Goal: Task Accomplishment & Management: Complete application form

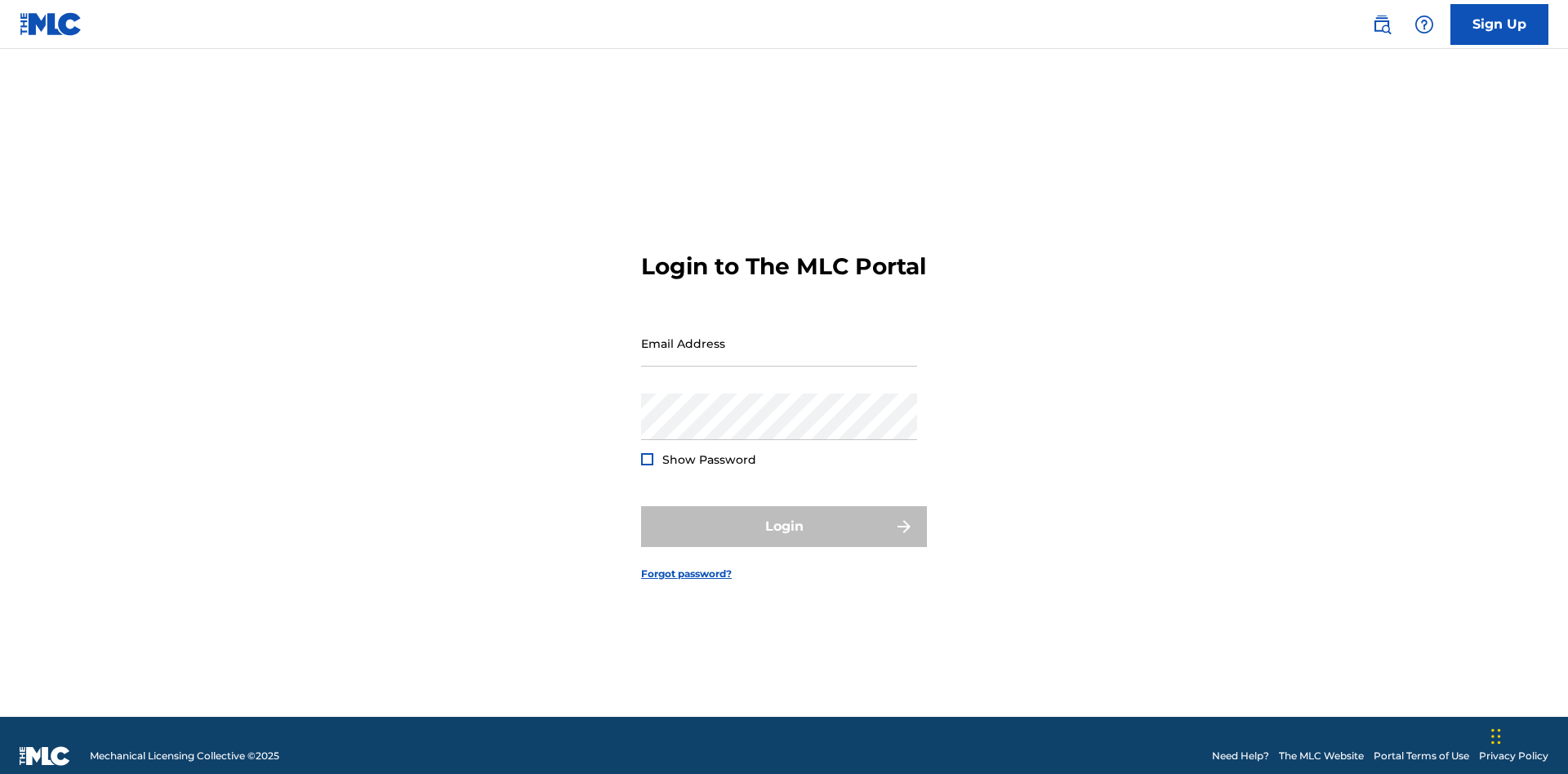
scroll to position [22, 0]
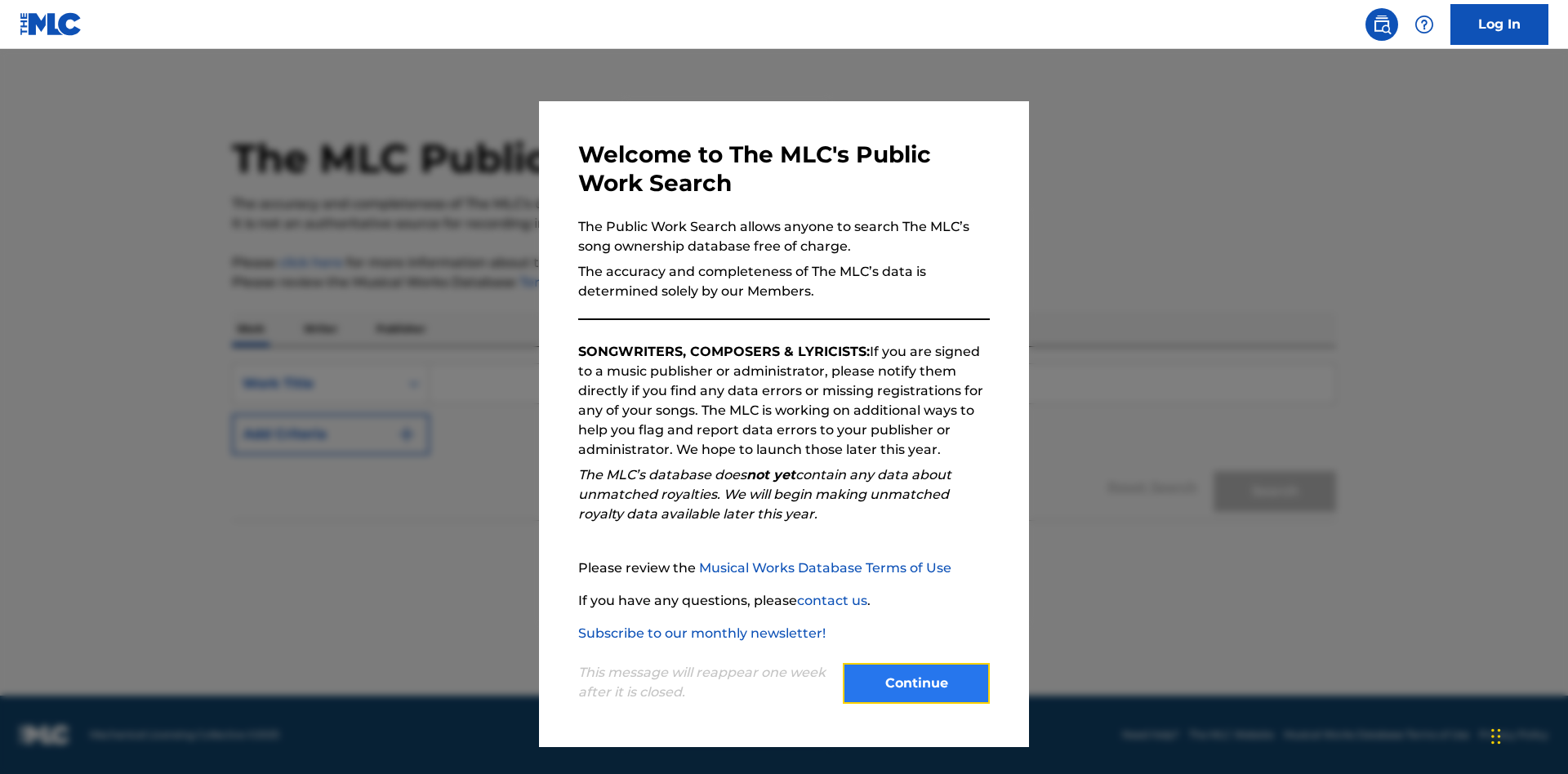
click at [916, 683] on button "Continue" at bounding box center [916, 684] width 147 height 41
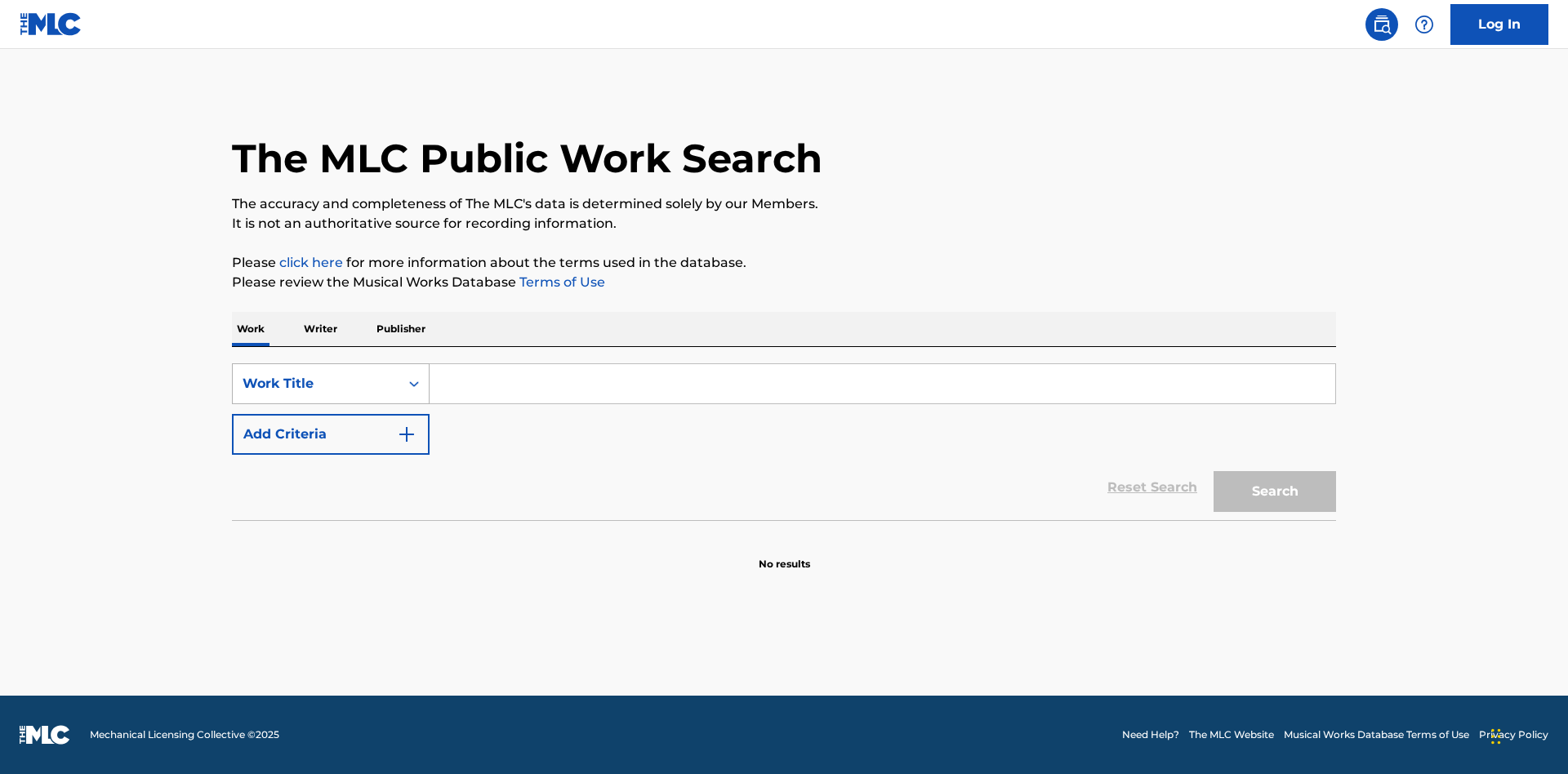
click at [316, 384] on div "Work Title" at bounding box center [316, 384] width 147 height 20
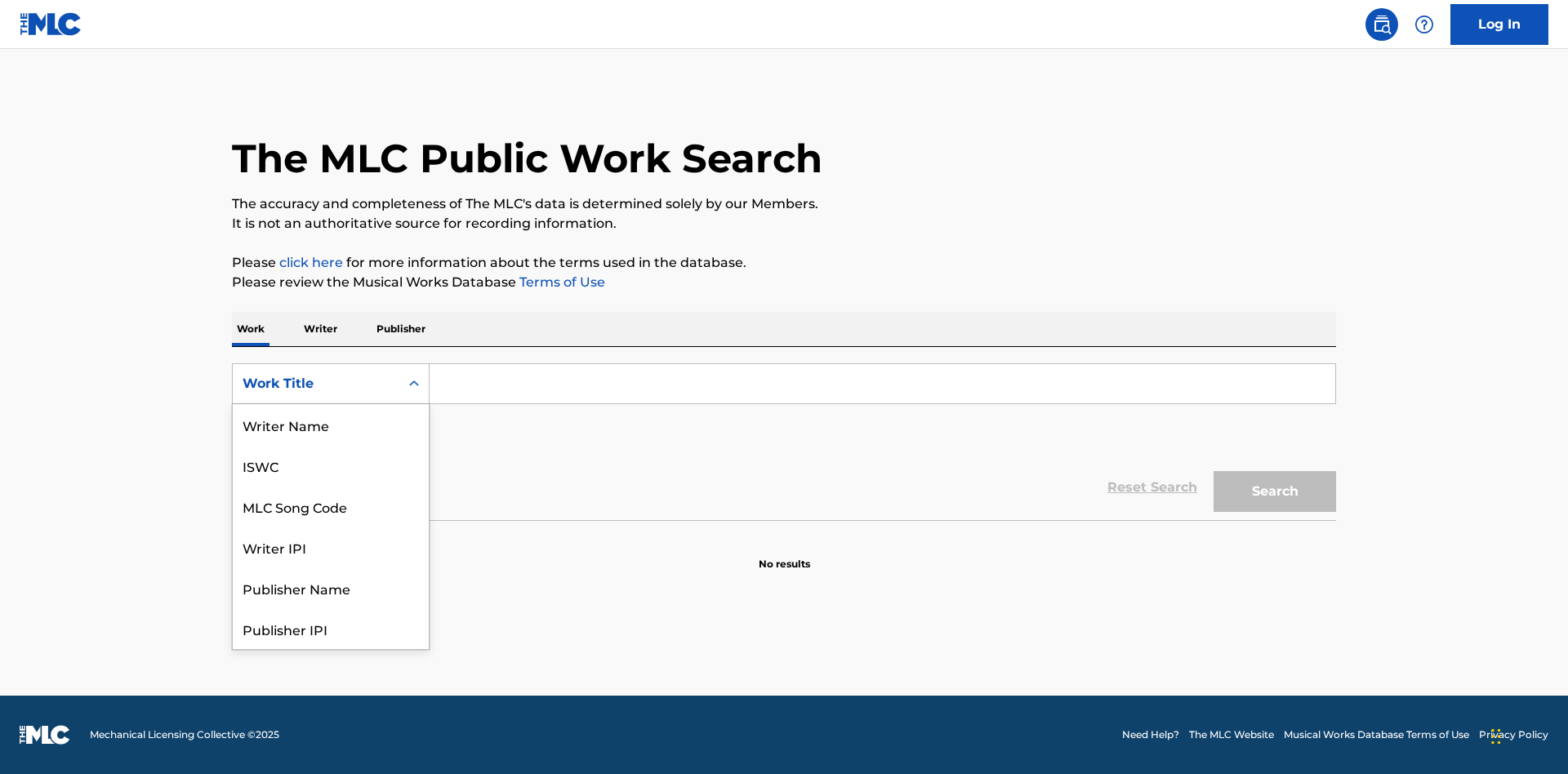
scroll to position [81, 0]
click at [330, 424] on div "MLC Song Code" at bounding box center [330, 424] width 196 height 41
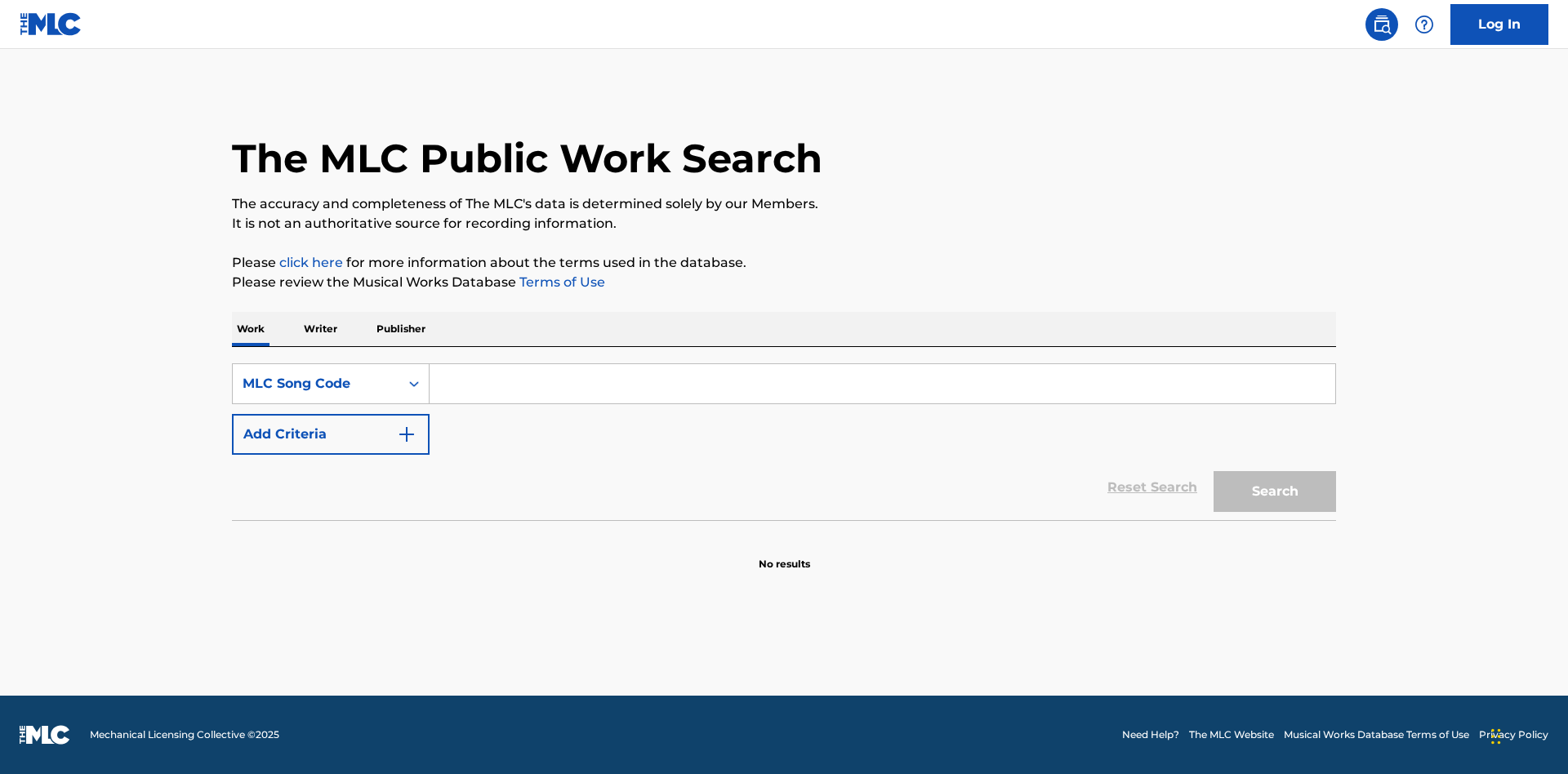
click at [882, 384] on input "Search Form" at bounding box center [882, 384] width 906 height 39
type input "MV82XX"
click at [1275, 492] on button "Search" at bounding box center [1274, 492] width 122 height 41
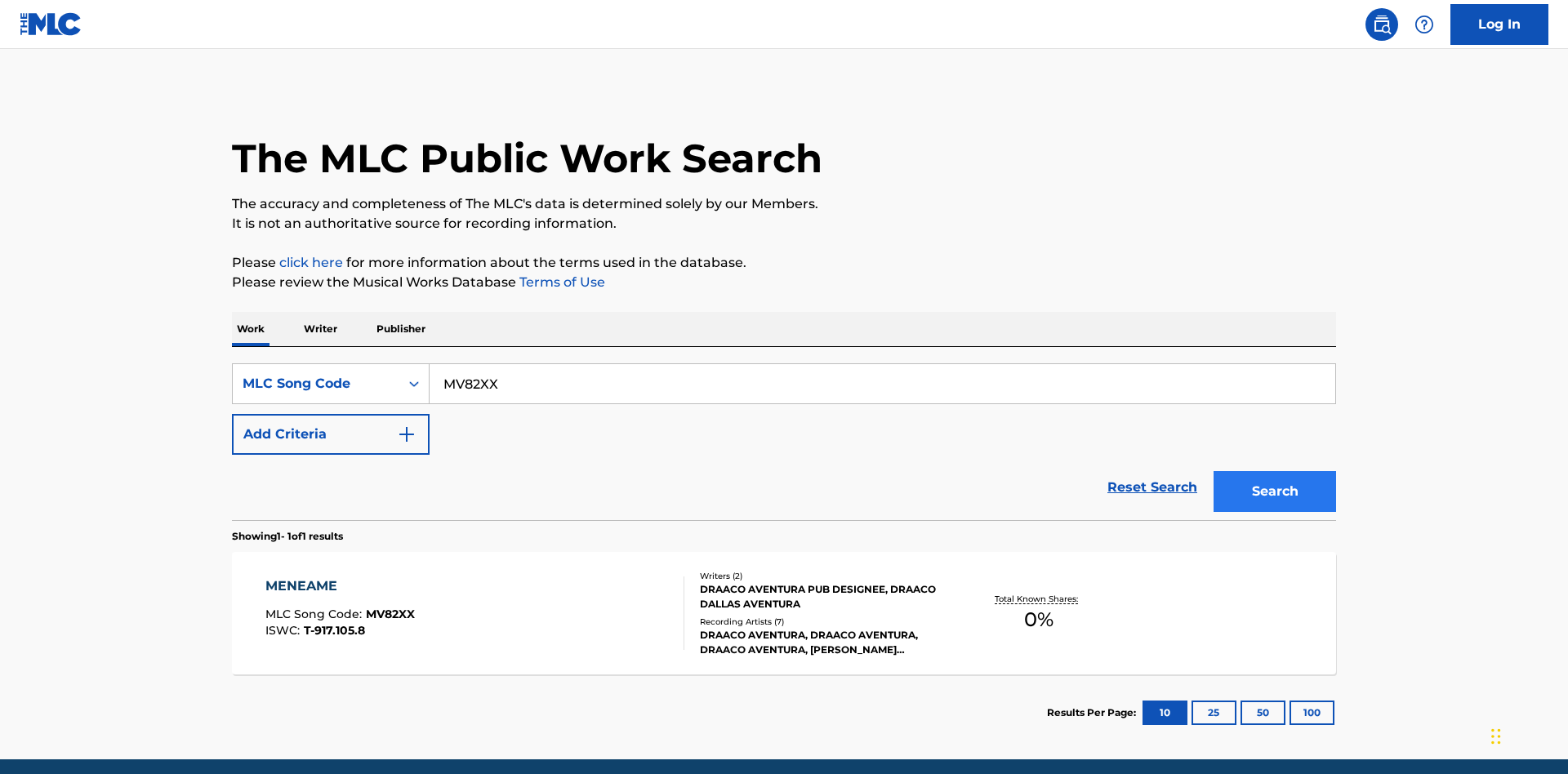
scroll to position [64, 0]
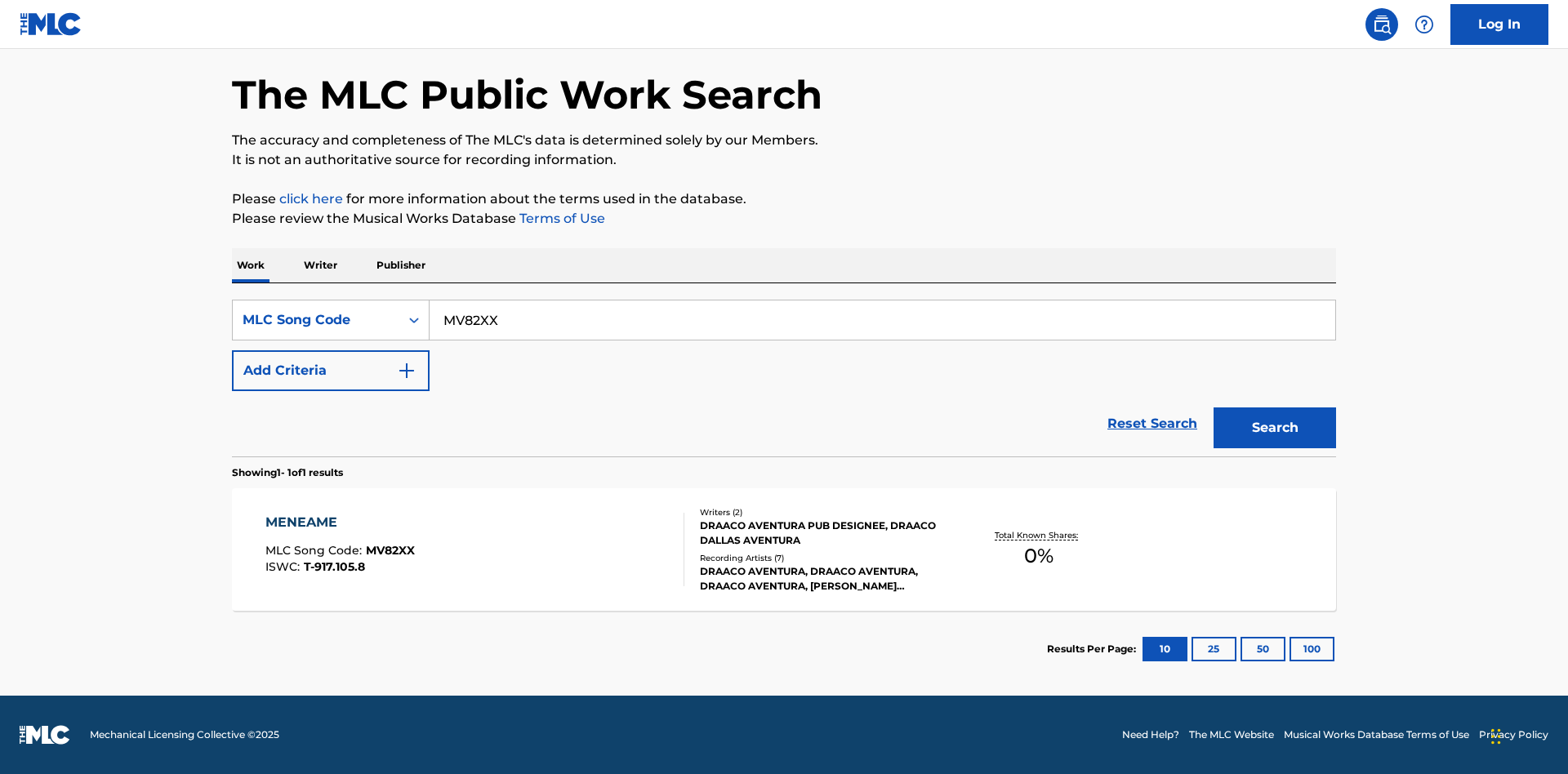
click at [784, 550] on div "Writers ( 2 ) DRAACO AVENTURA PUB DESIGNEE, DRAACO DALLAS AVENTURA Recording Ar…" at bounding box center [814, 550] width 262 height 87
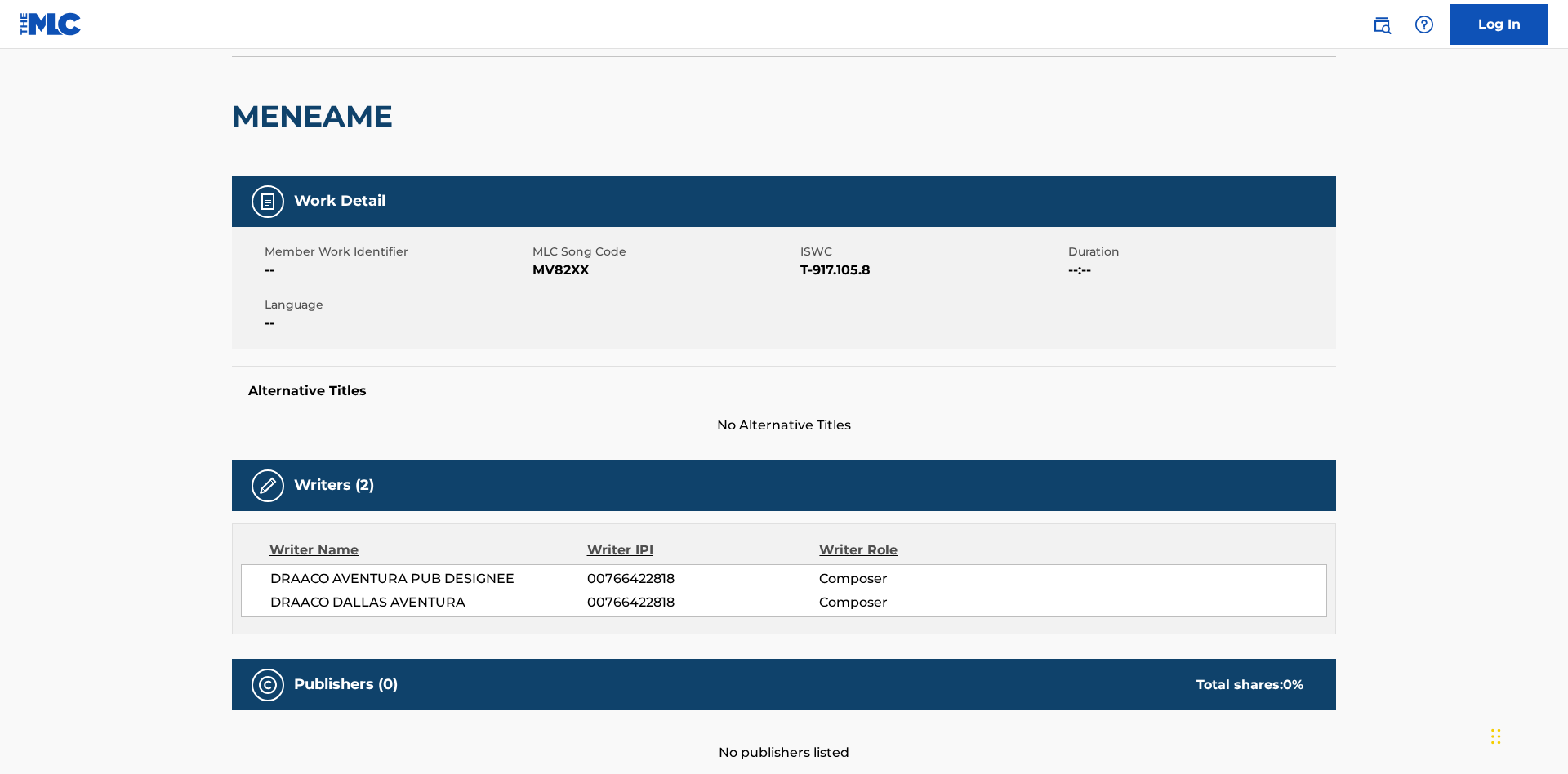
scroll to position [12, 0]
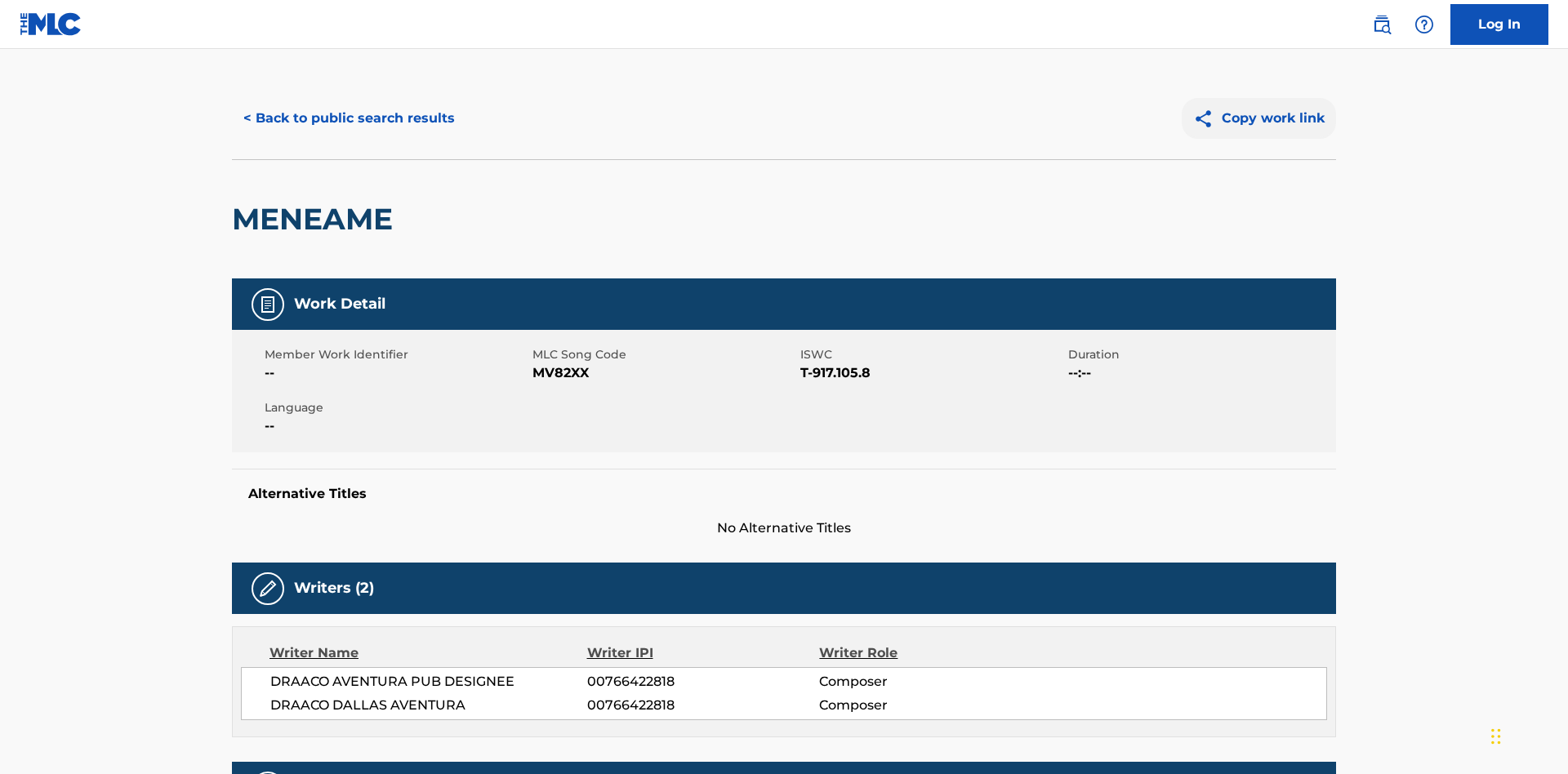
click at [1259, 119] on button "Copy work link" at bounding box center [1258, 119] width 154 height 41
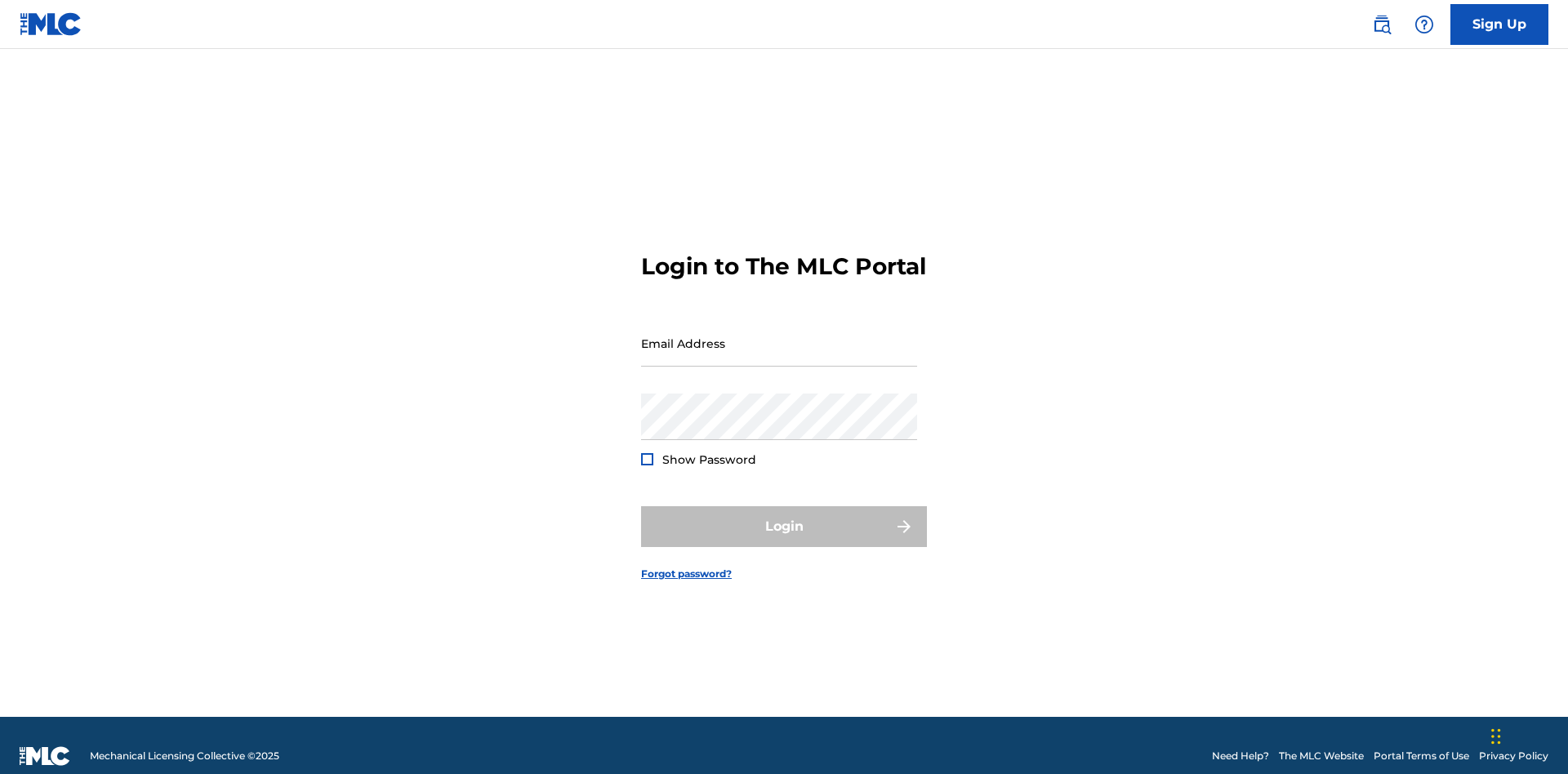
scroll to position [22, 0]
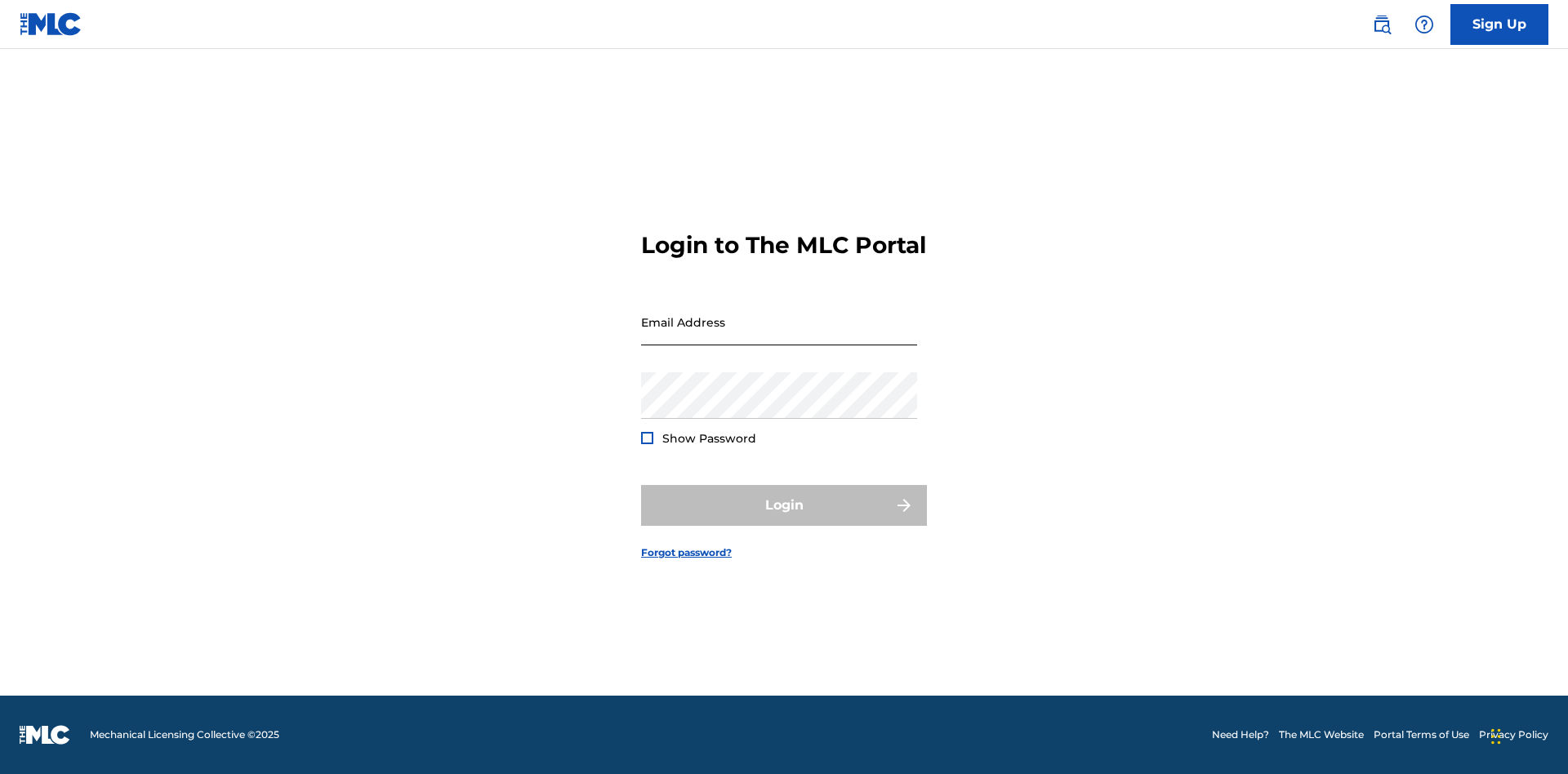
click at [779, 335] on input "Email Address" at bounding box center [779, 321] width 276 height 46
type input "[EMAIL_ADDRESS][DOMAIN_NAME]"
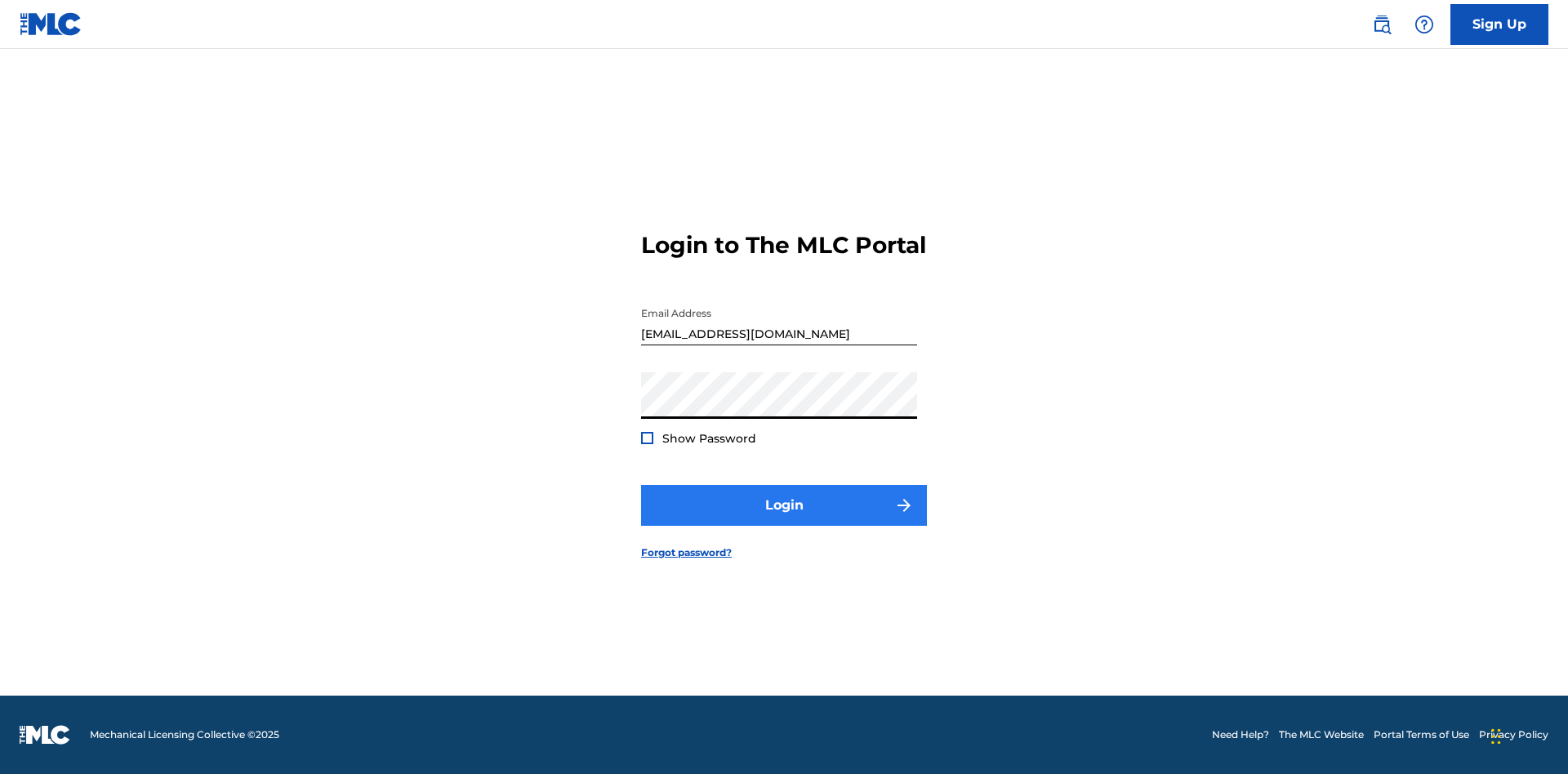
click at [784, 519] on button "Login" at bounding box center [784, 506] width 286 height 41
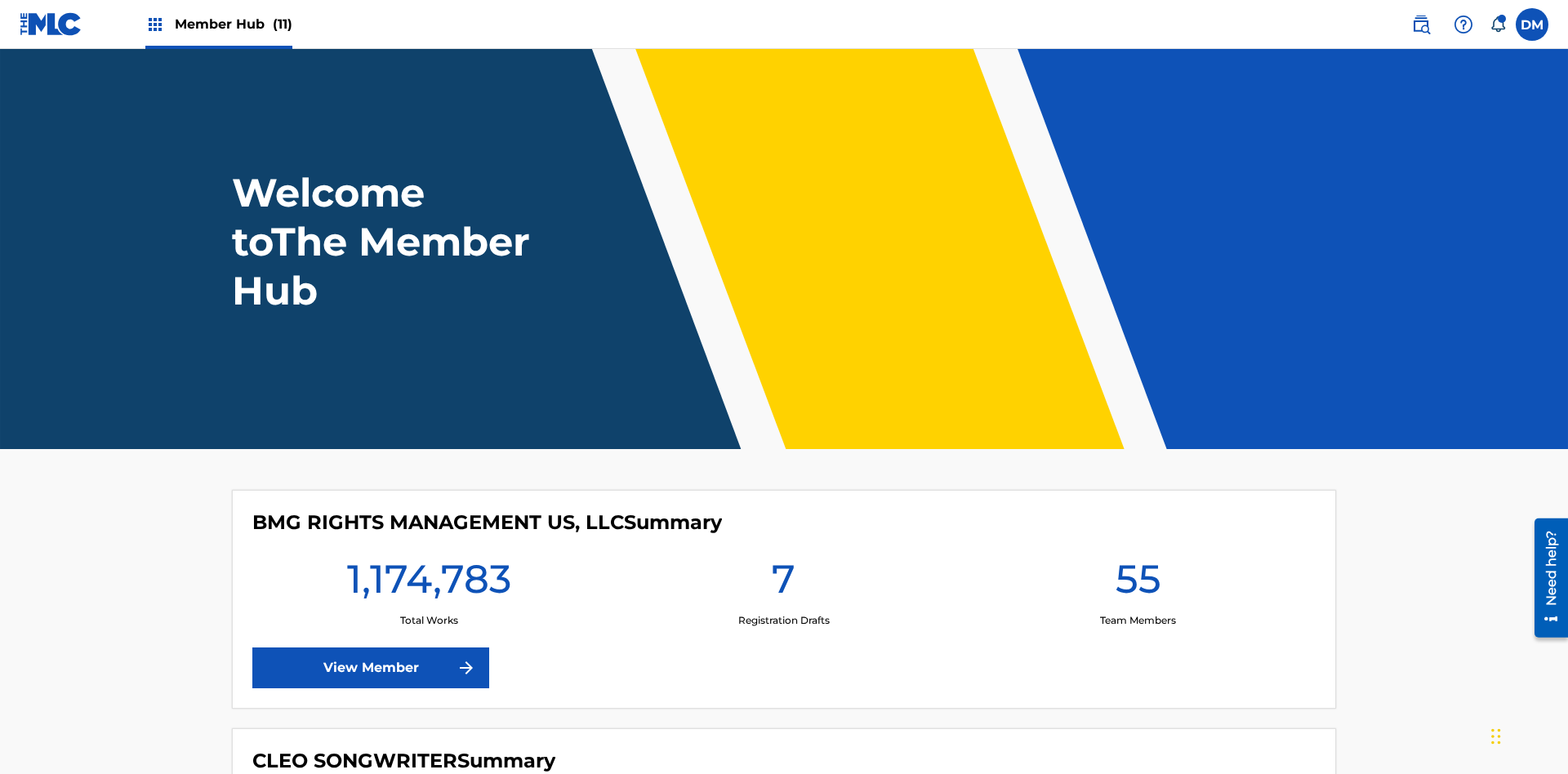
click at [232, 24] on span "Member Hub (11)" at bounding box center [233, 24] width 118 height 19
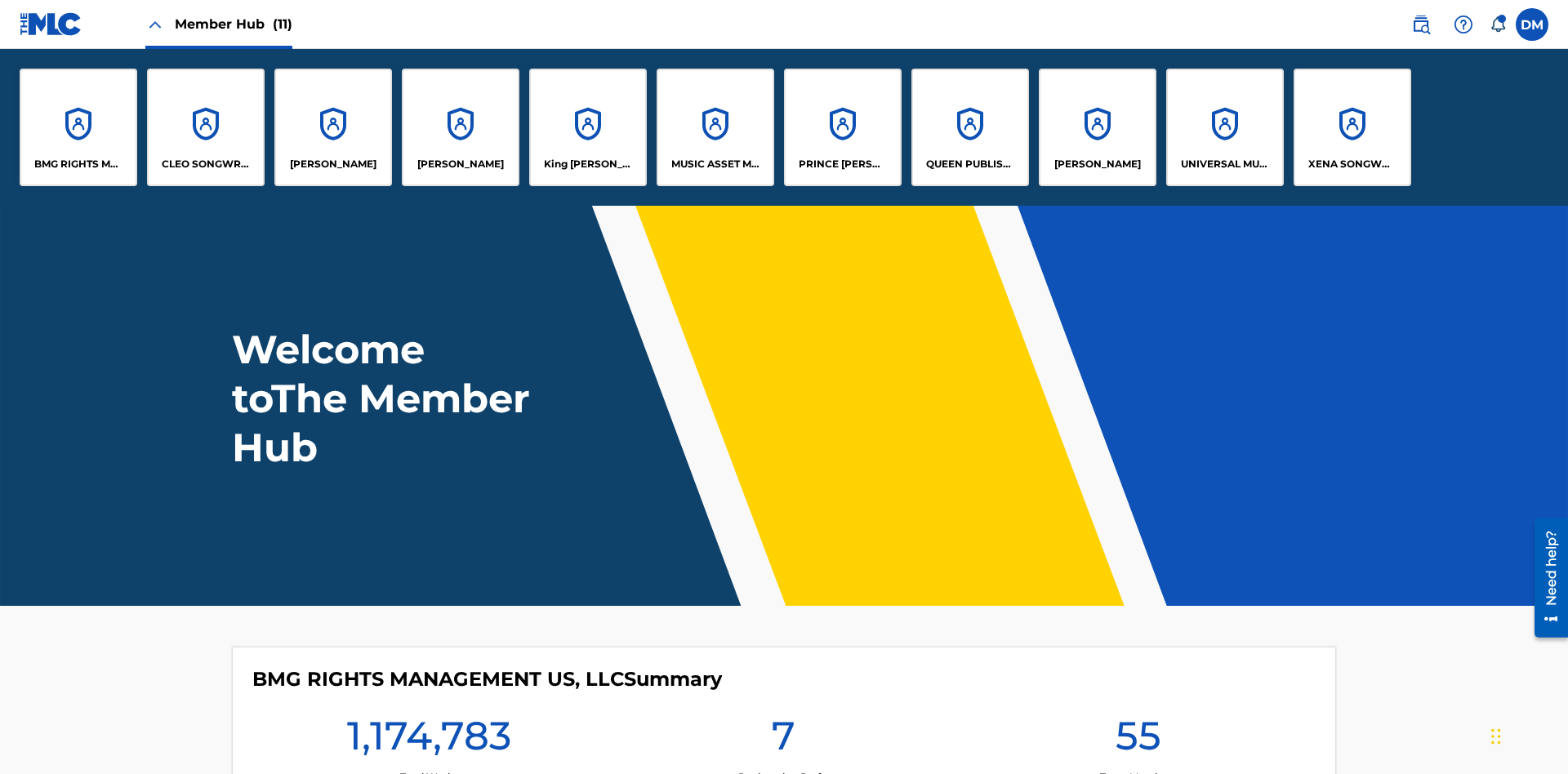
scroll to position [59, 0]
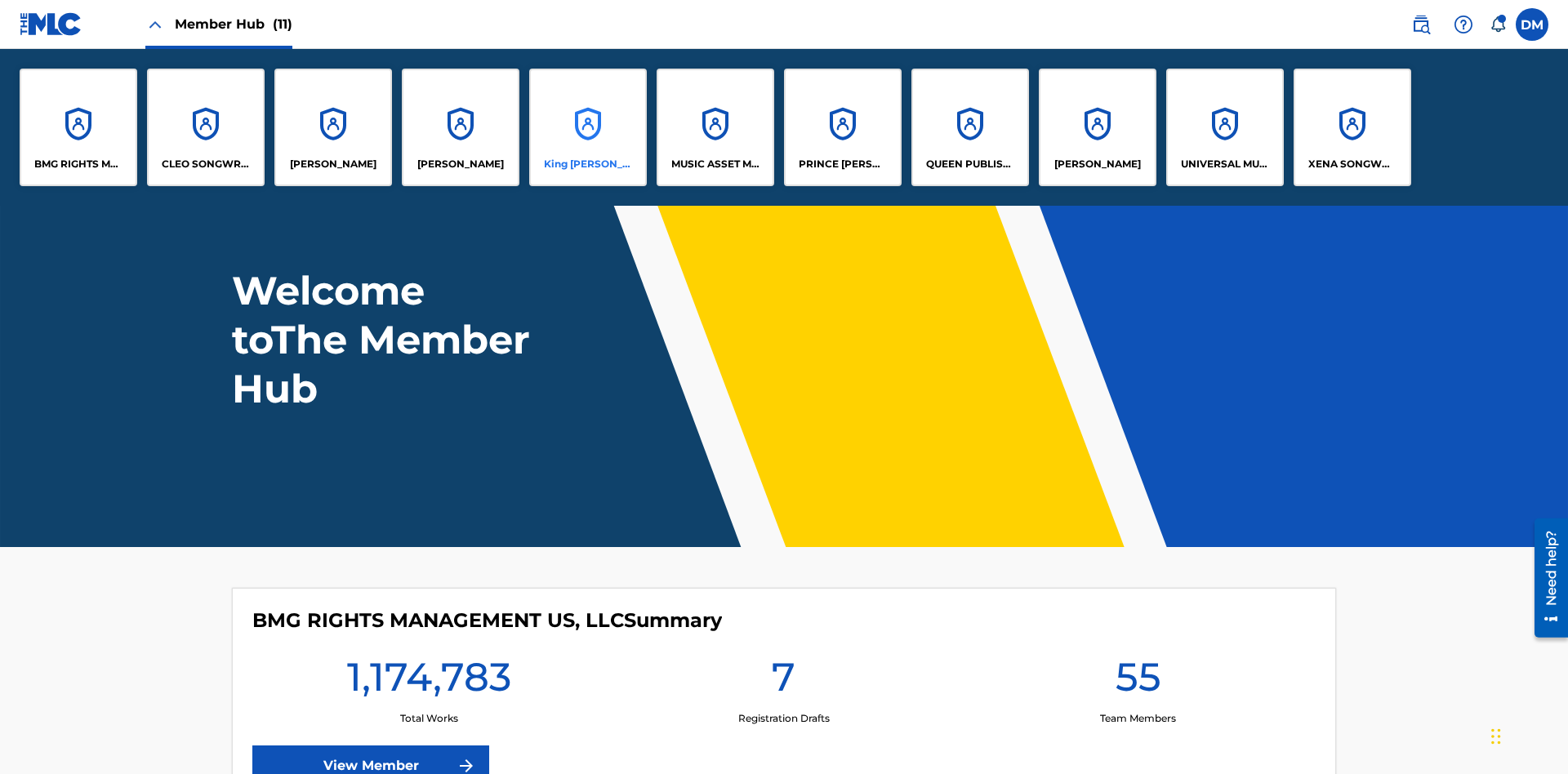
click at [587, 164] on p "King [PERSON_NAME]" at bounding box center [588, 164] width 89 height 15
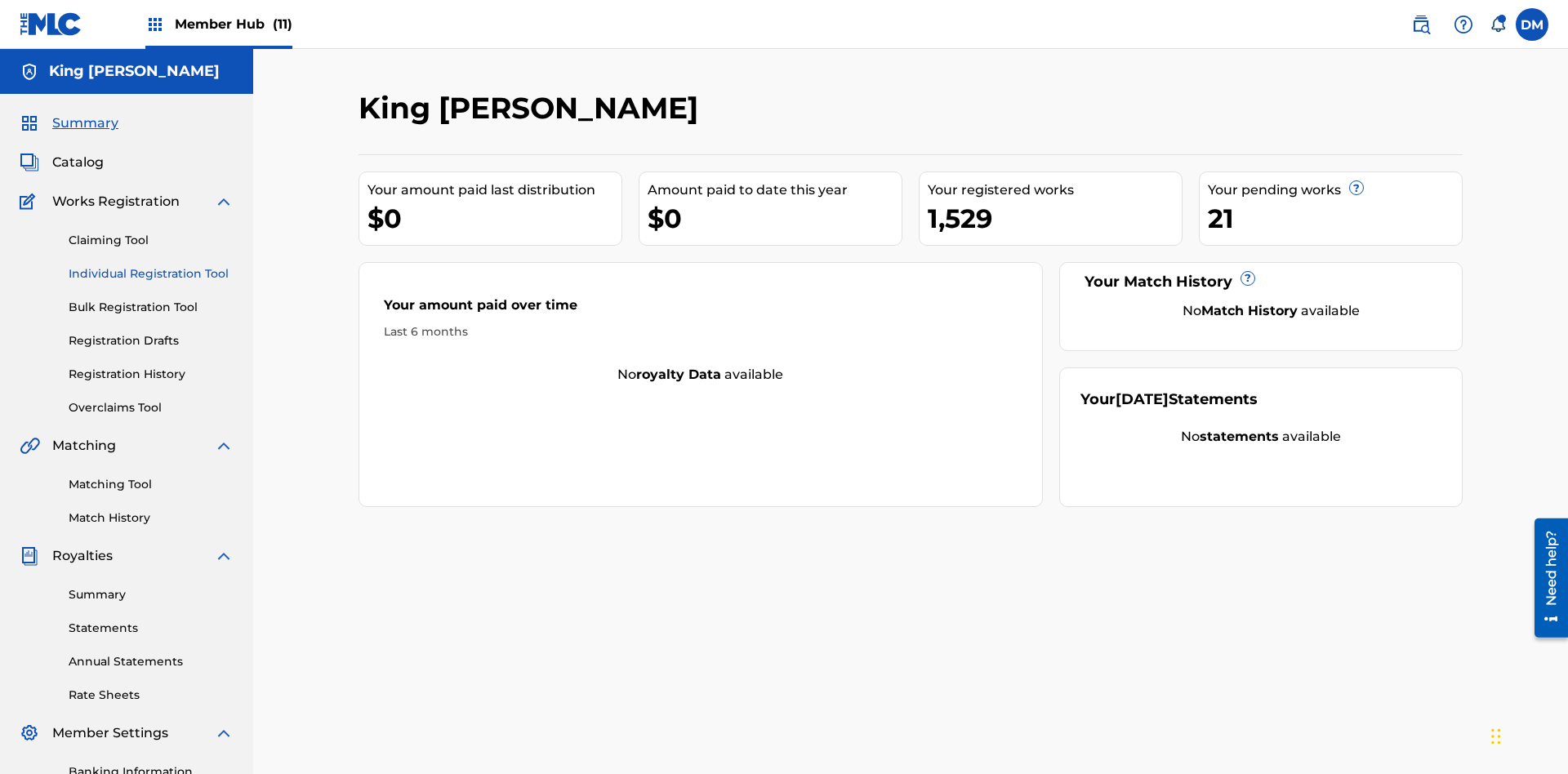
click at [151, 266] on link "Individual Registration Tool" at bounding box center [151, 273] width 165 height 17
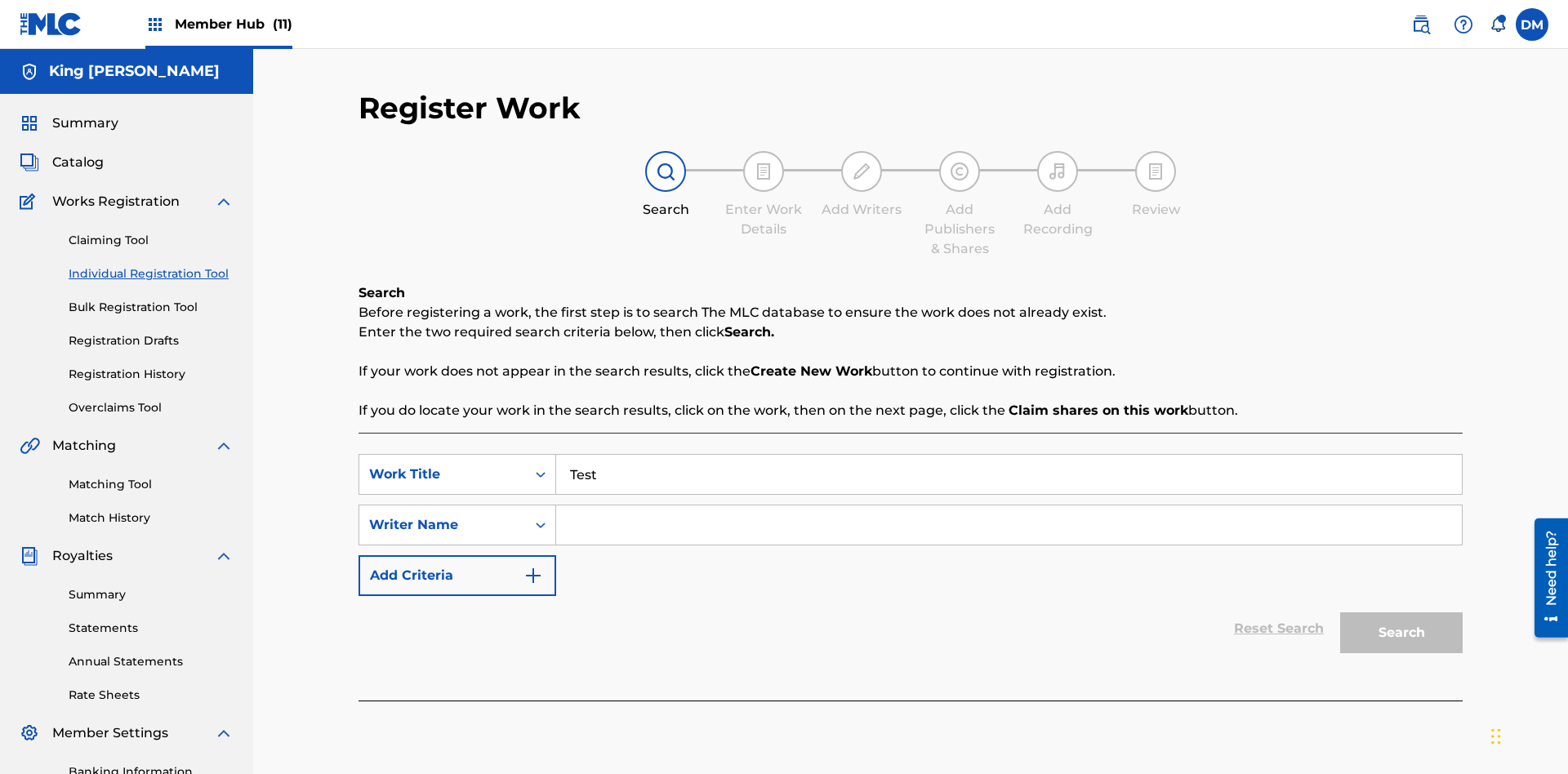
type input "Test"
click at [1008, 506] on input "Search Form" at bounding box center [1008, 525] width 906 height 39
type input "Test"
click at [1401, 612] on button "Search" at bounding box center [1400, 633] width 122 height 41
click at [1532, 24] on label at bounding box center [1531, 24] width 32 height 32
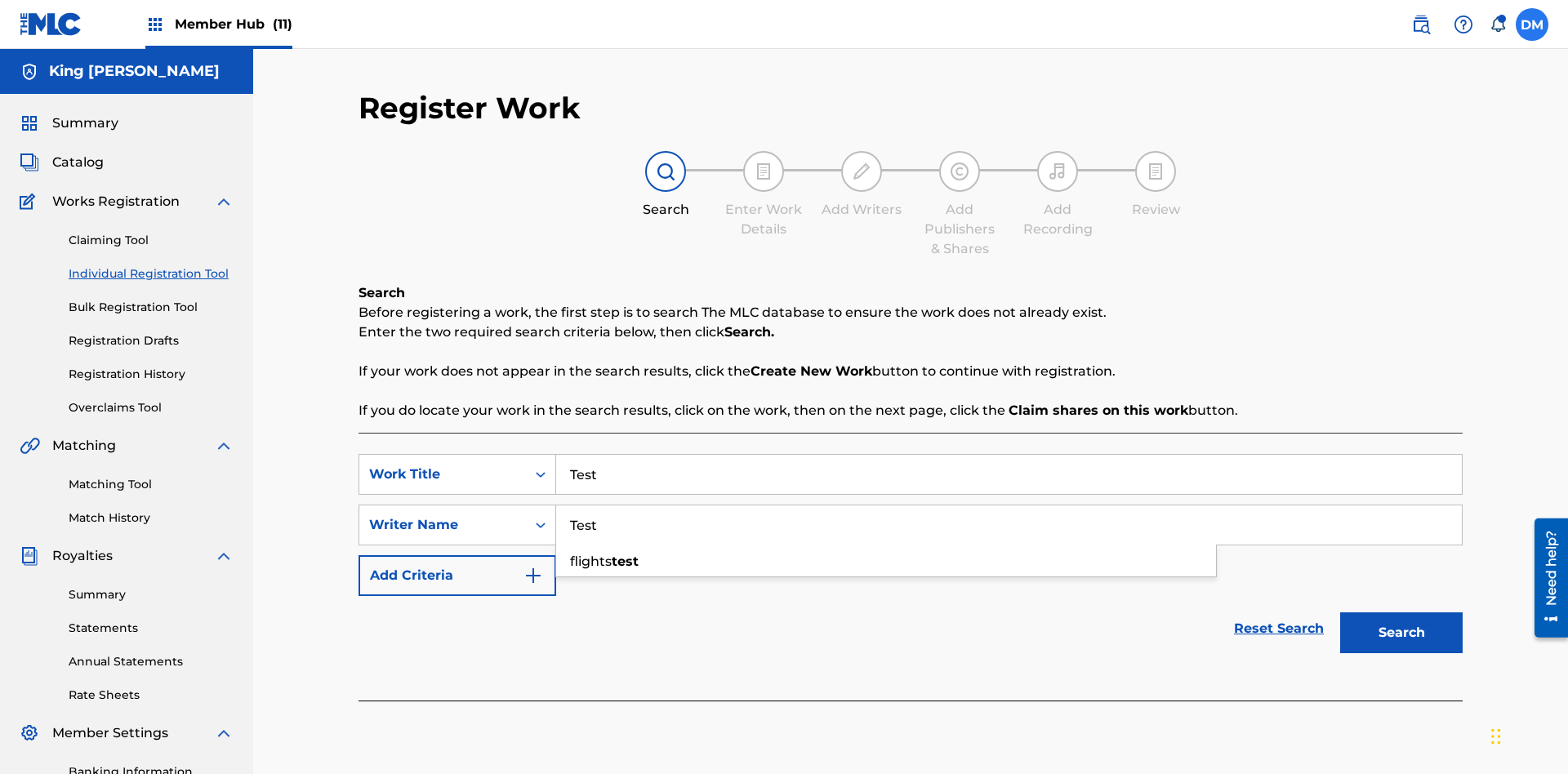
click at [1532, 24] on input "[PERSON_NAME] [PERSON_NAME] [PERSON_NAME][EMAIL_ADDRESS][DOMAIN_NAME] Notificat…" at bounding box center [1532, 24] width 0 height 0
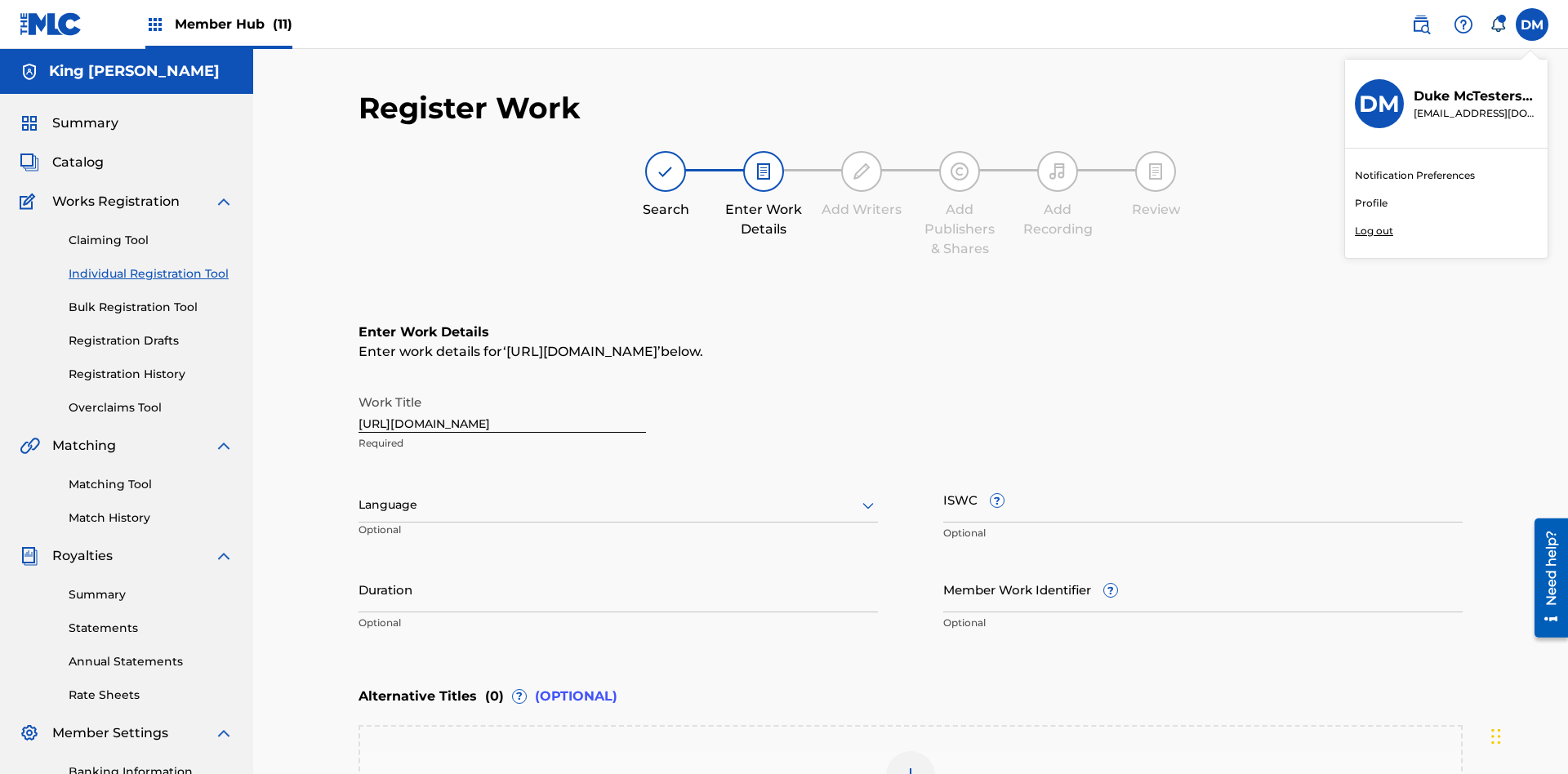
click at [1373, 231] on p "Log out" at bounding box center [1373, 230] width 38 height 15
click at [1532, 24] on input "[PERSON_NAME] [PERSON_NAME] [PERSON_NAME][EMAIL_ADDRESS][DOMAIN_NAME] Notificat…" at bounding box center [1532, 24] width 0 height 0
